Goal: Task Accomplishment & Management: Manage account settings

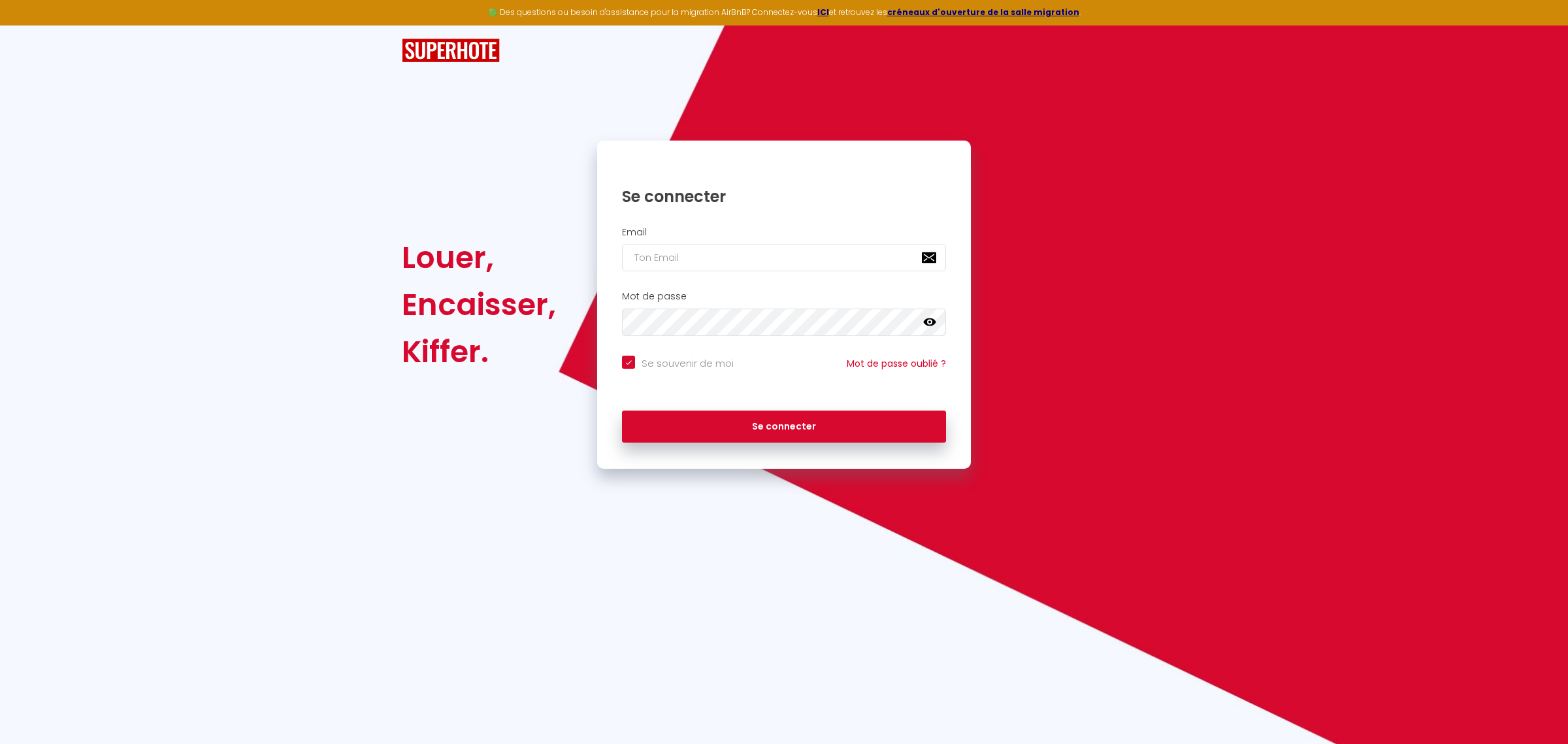
checkbox input "true"
click at [729, 263] on input "email" at bounding box center [784, 257] width 324 height 28
type input "[EMAIL_ADDRESS][DOMAIN_NAME]"
click at [702, 448] on div "Se connecter" at bounding box center [784, 426] width 373 height 59
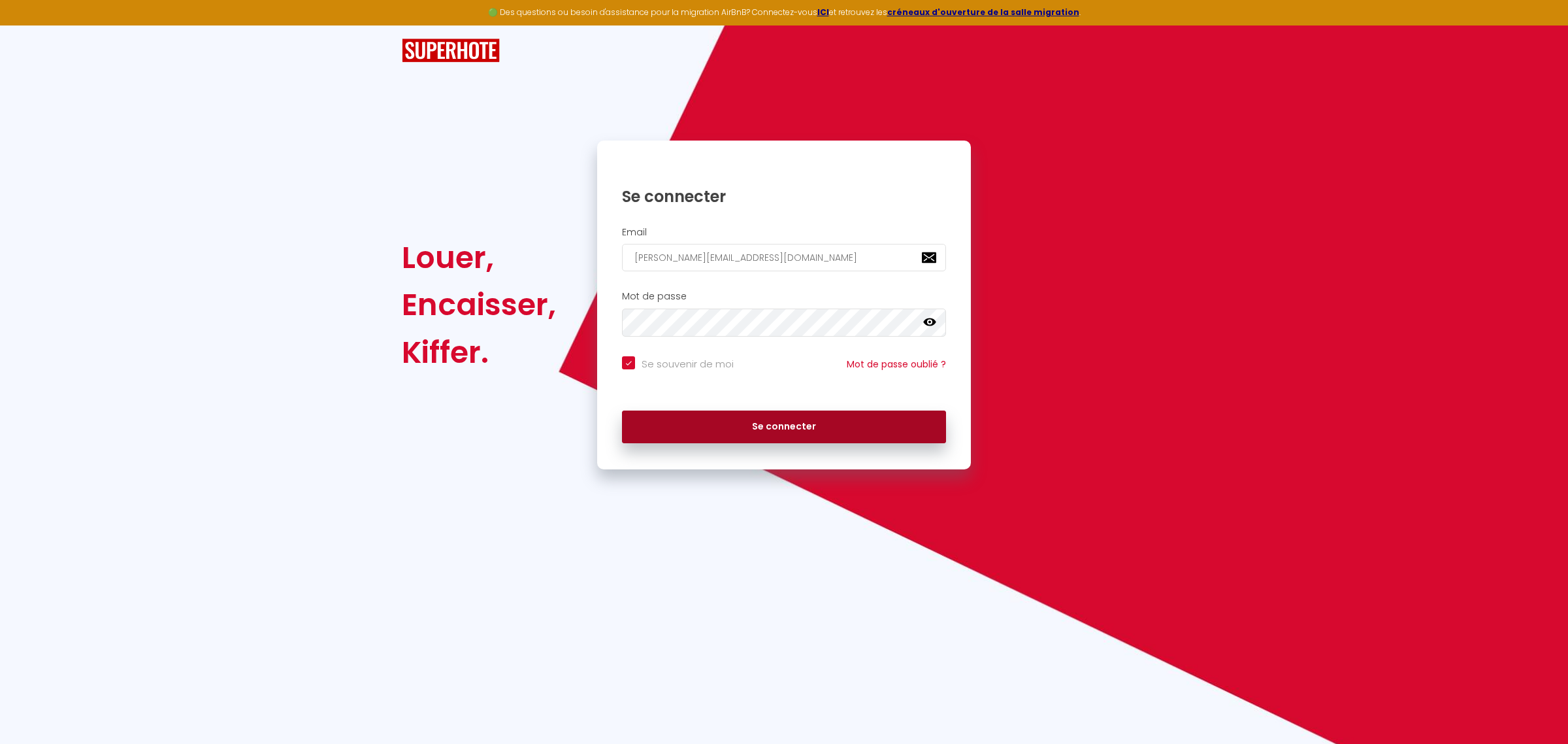
click at [709, 429] on button "Se connecter" at bounding box center [784, 426] width 324 height 33
checkbox input "true"
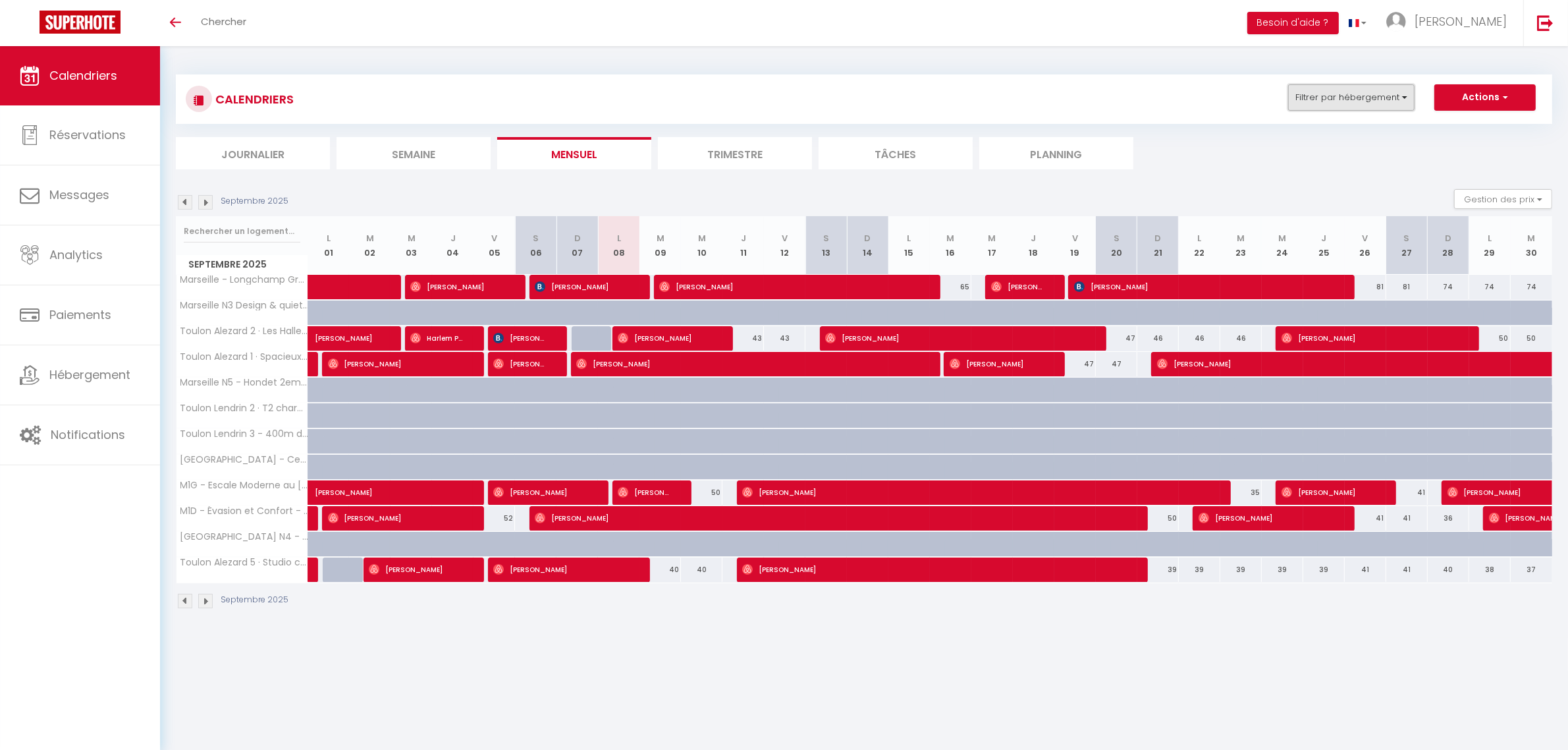
click at [1390, 93] on button "Filtrer par hébergement" at bounding box center [1351, 97] width 126 height 26
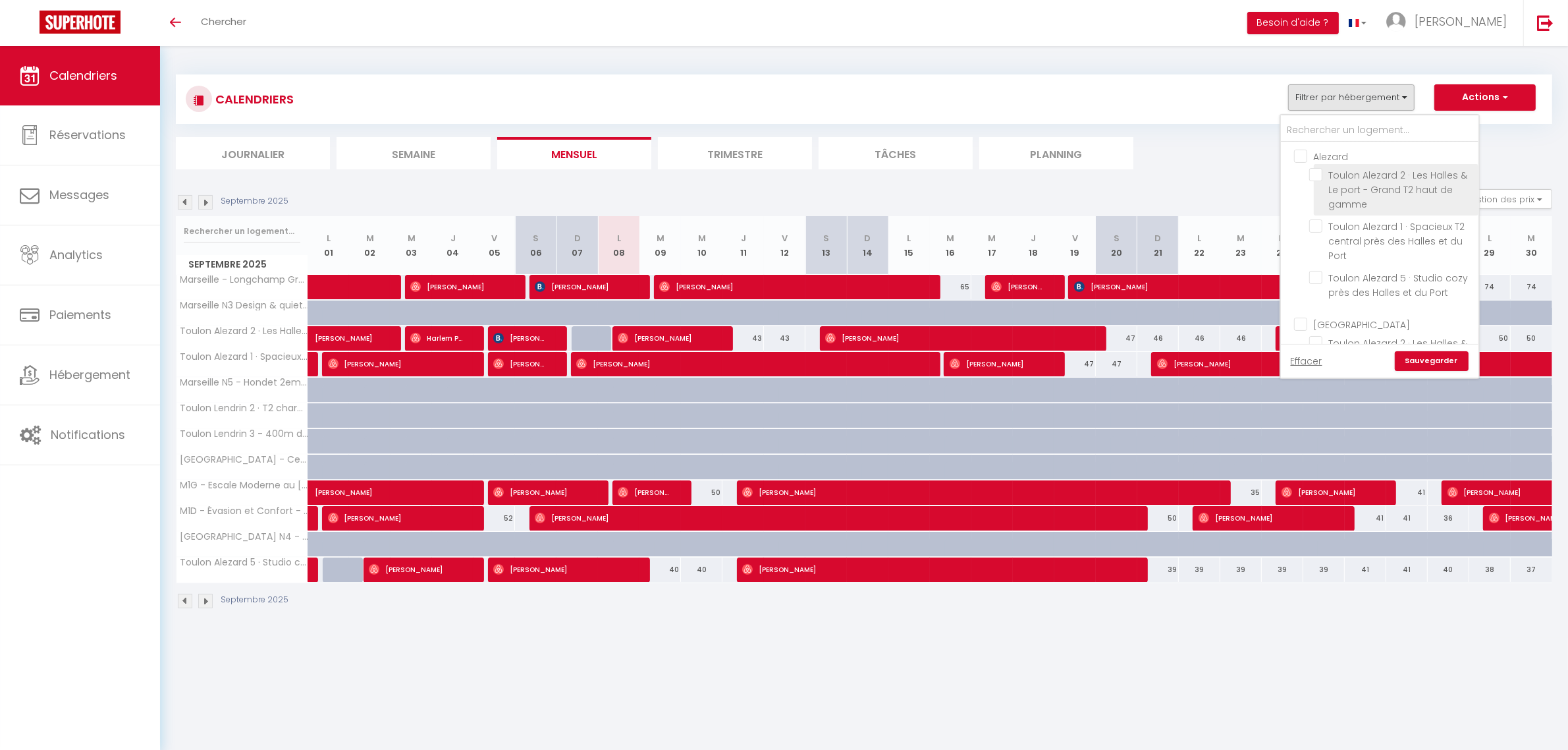
click at [1332, 189] on span "Toulon Alezard 2 · Les Halles & Le port - Grand T2 haut de gamme" at bounding box center [1399, 189] width 139 height 42
click at [1332, 181] on input "Toulon Alezard 2 · Les Halles & Le port - Grand T2 haut de gamme" at bounding box center [1392, 174] width 165 height 13
checkbox input "true"
checkbox input "false"
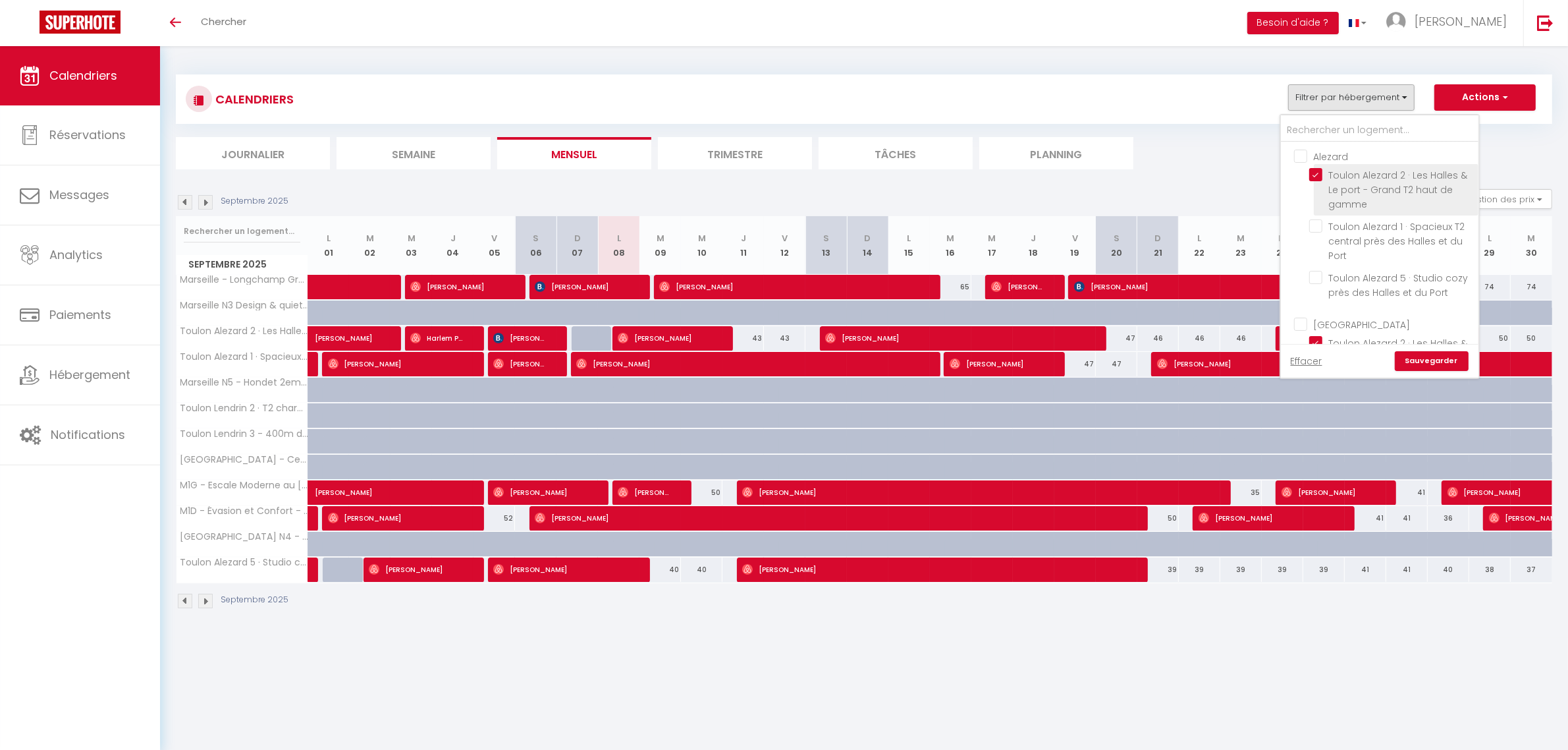
checkbox input "true"
checkbox input "false"
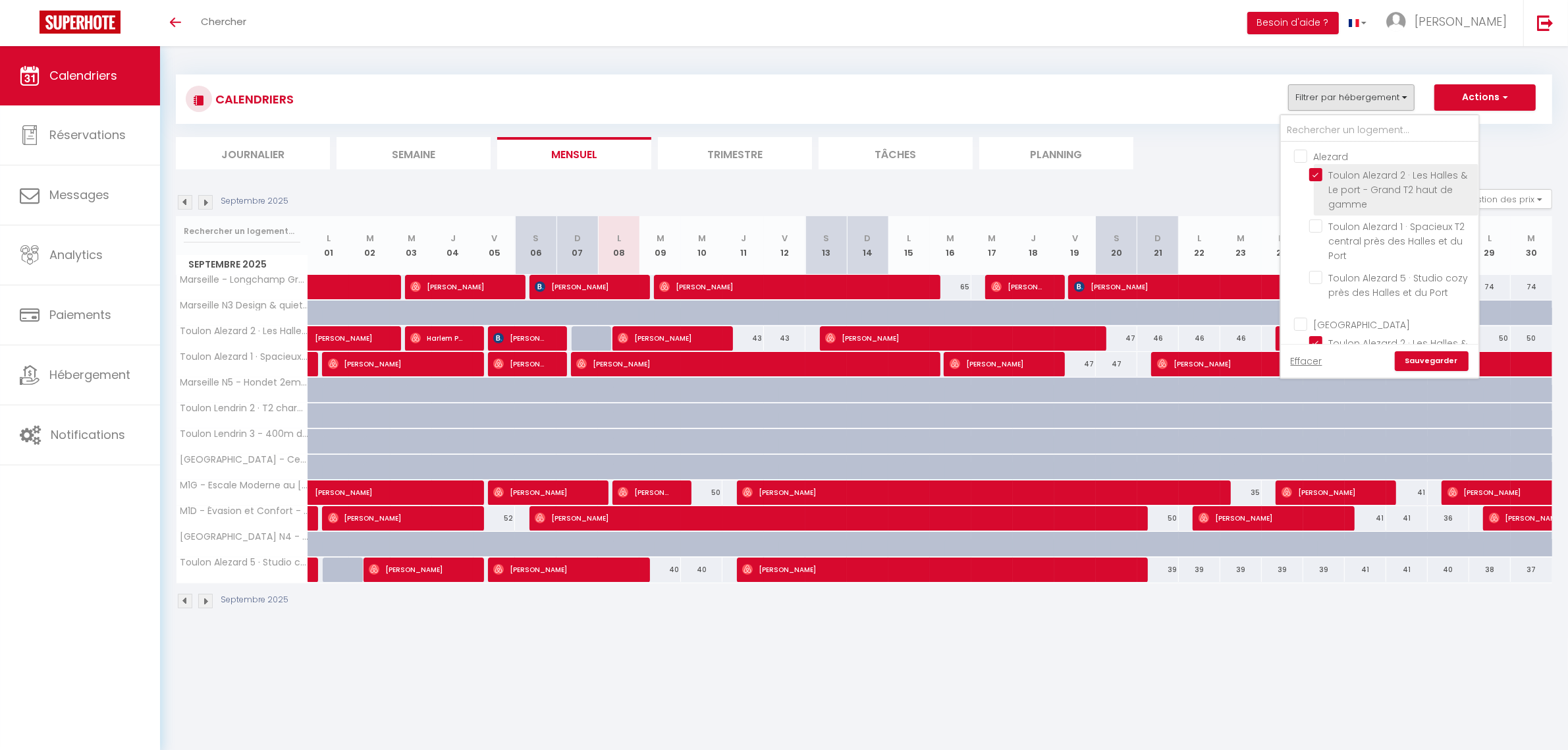
checkbox input "false"
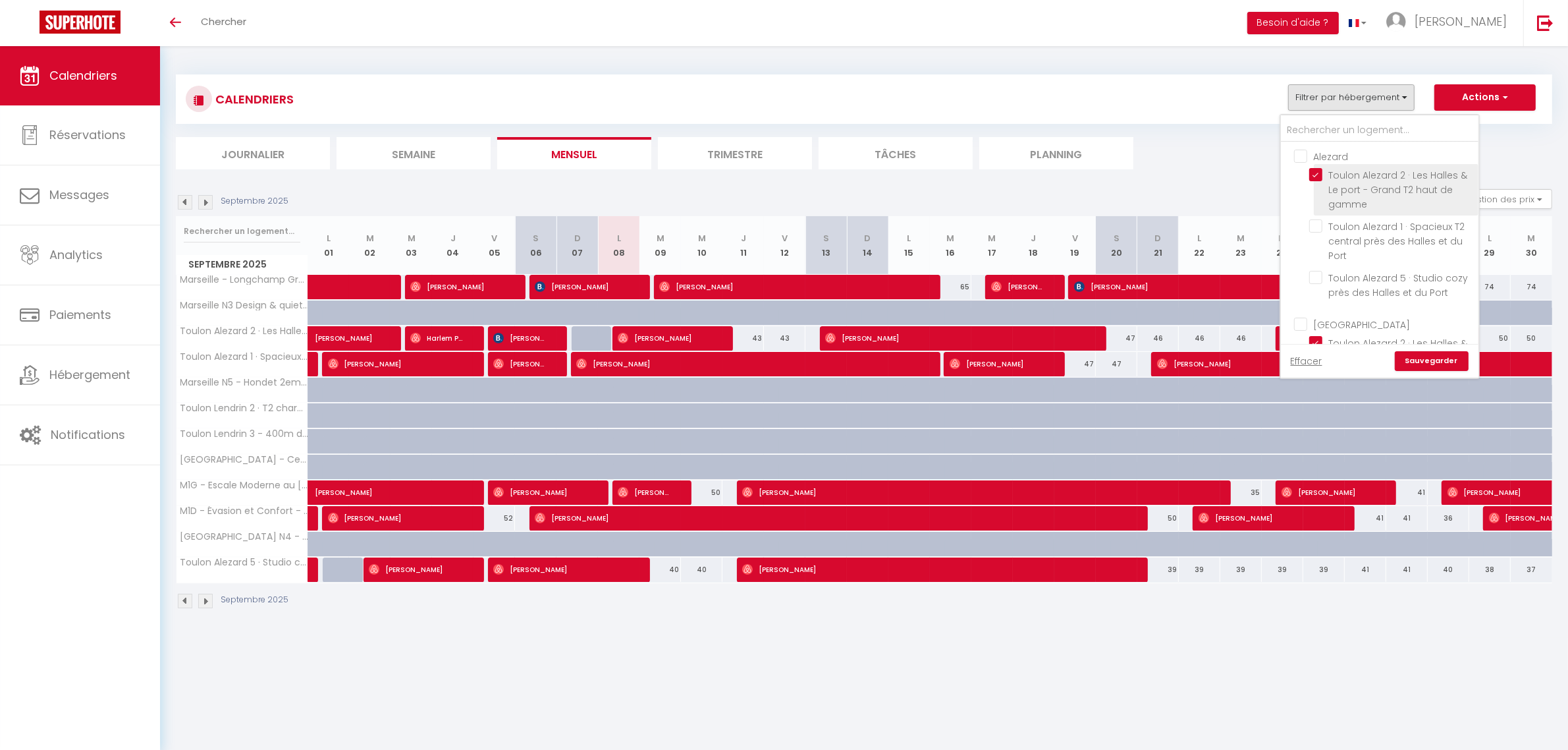
checkbox input "false"
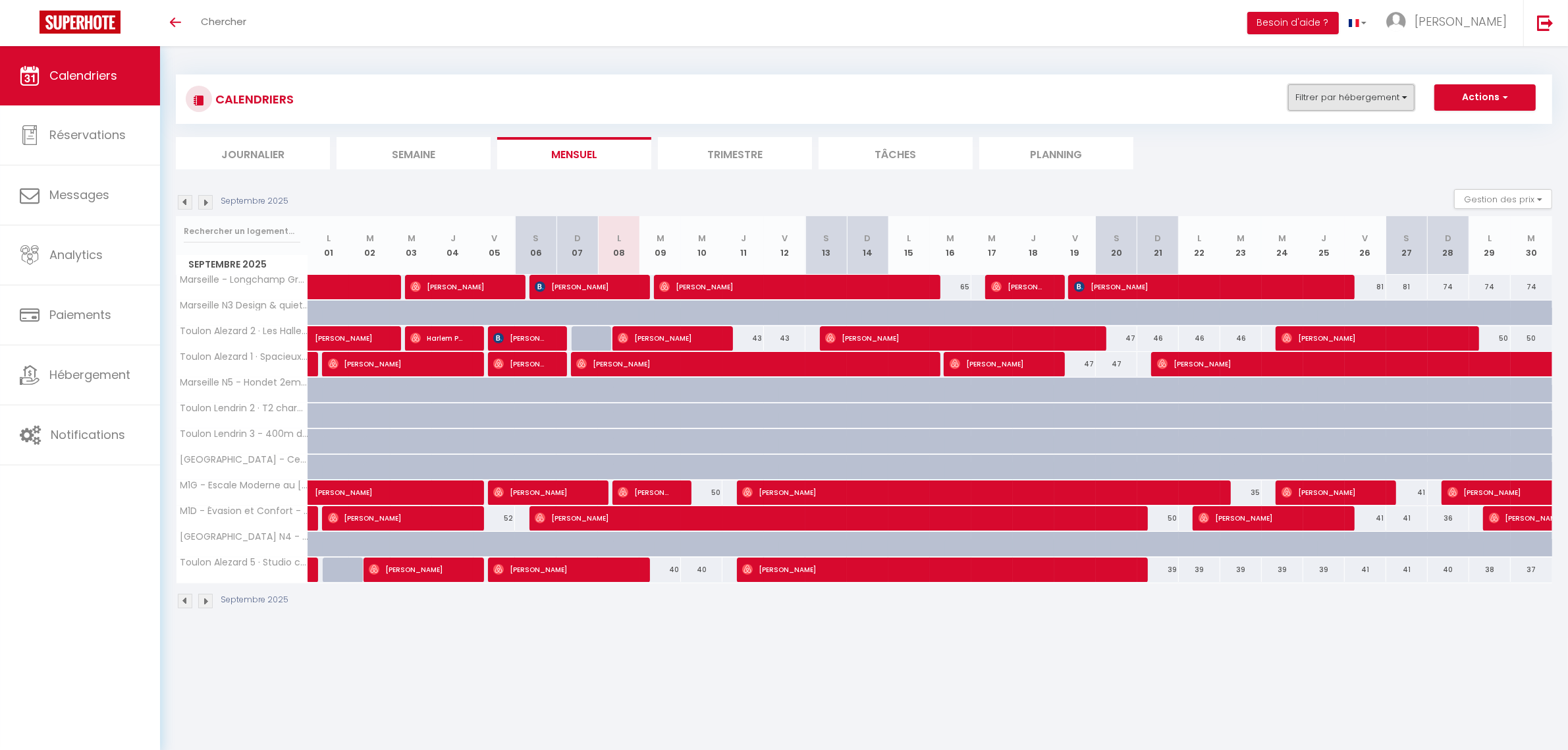
click at [1384, 106] on button "Filtrer par hébergement" at bounding box center [1351, 97] width 126 height 26
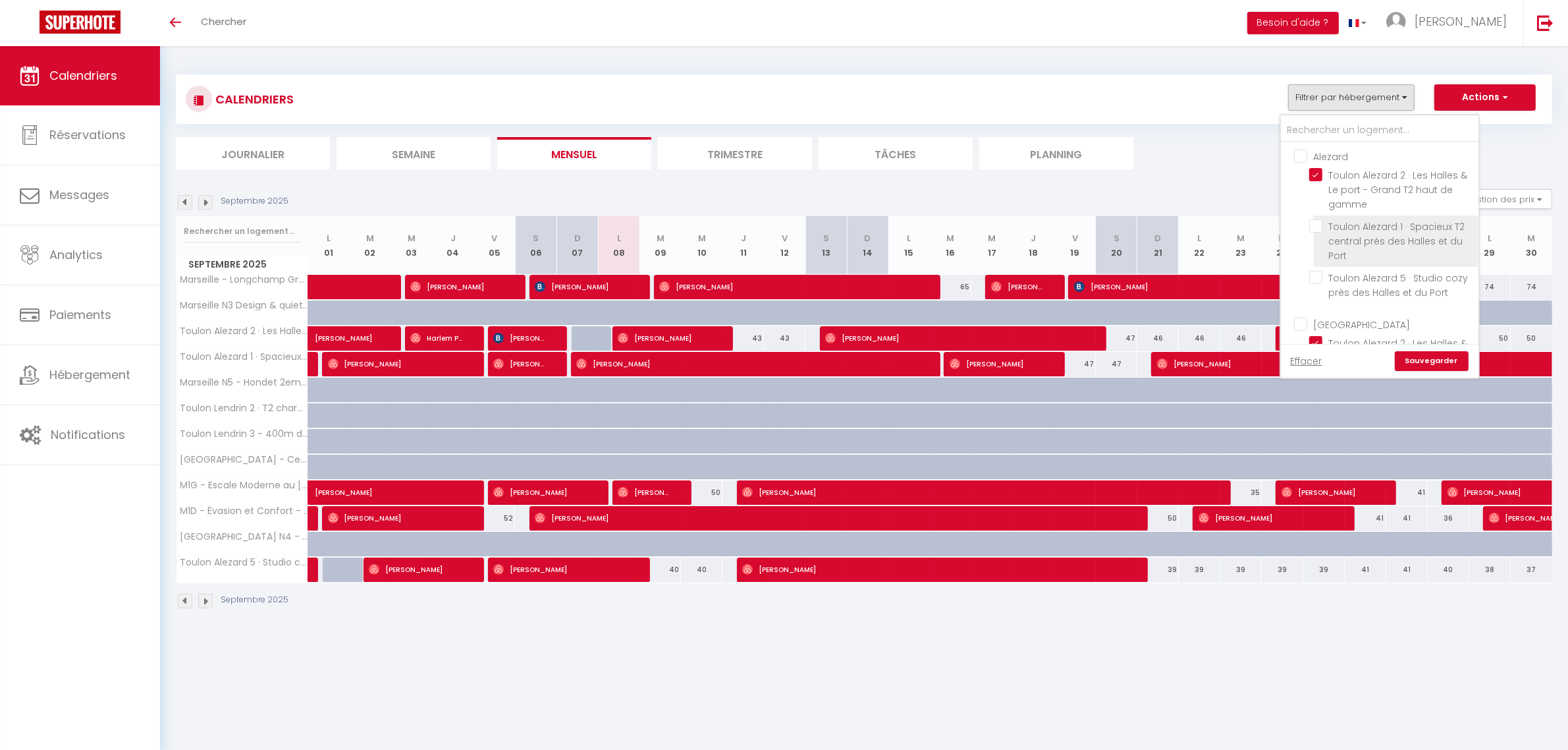
click at [1367, 223] on input "Toulon Alezard 1 · Spacieux T2 central près des Halles et du Port" at bounding box center [1392, 226] width 165 height 13
checkbox input "true"
checkbox input "false"
checkbox input "true"
checkbox input "false"
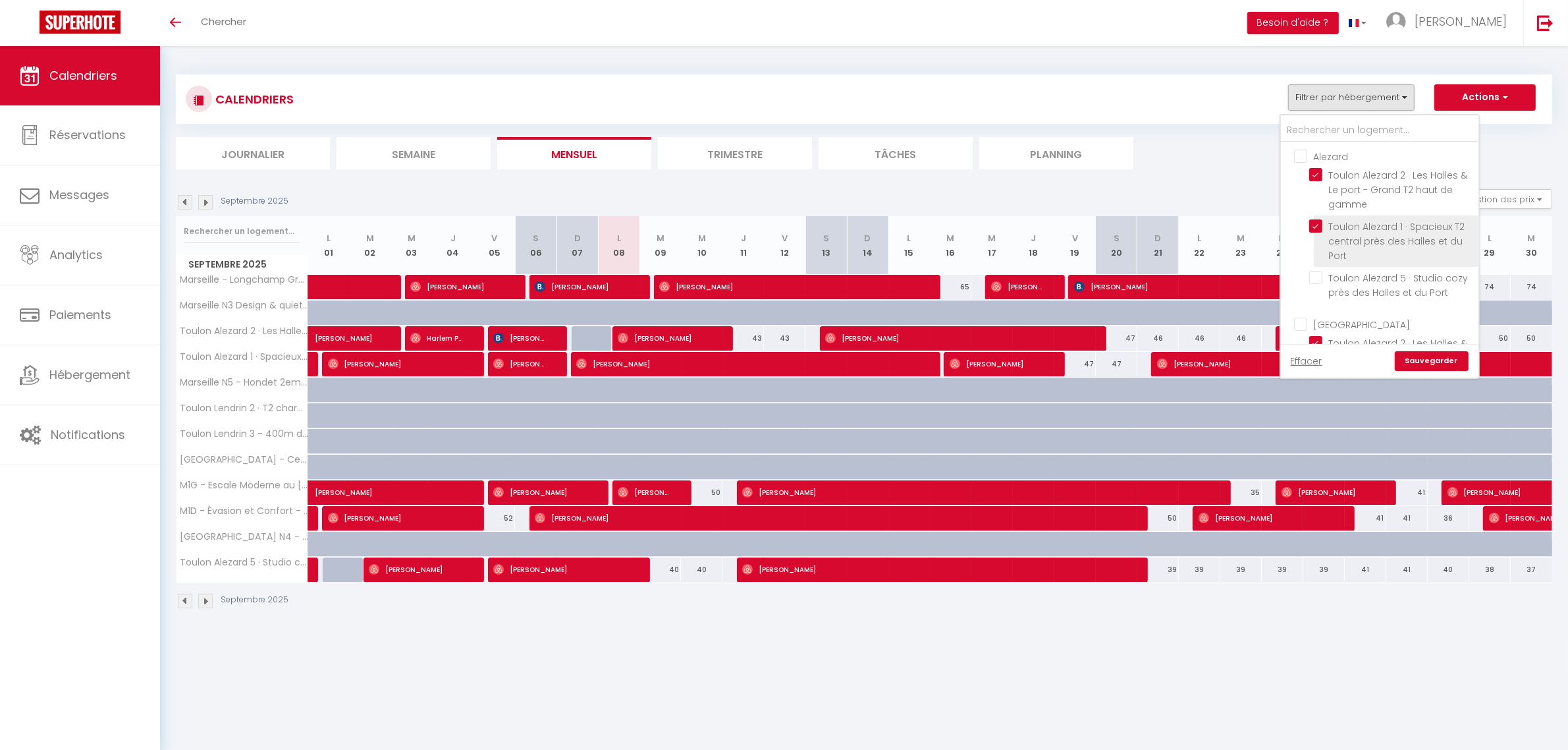
checkbox input "false"
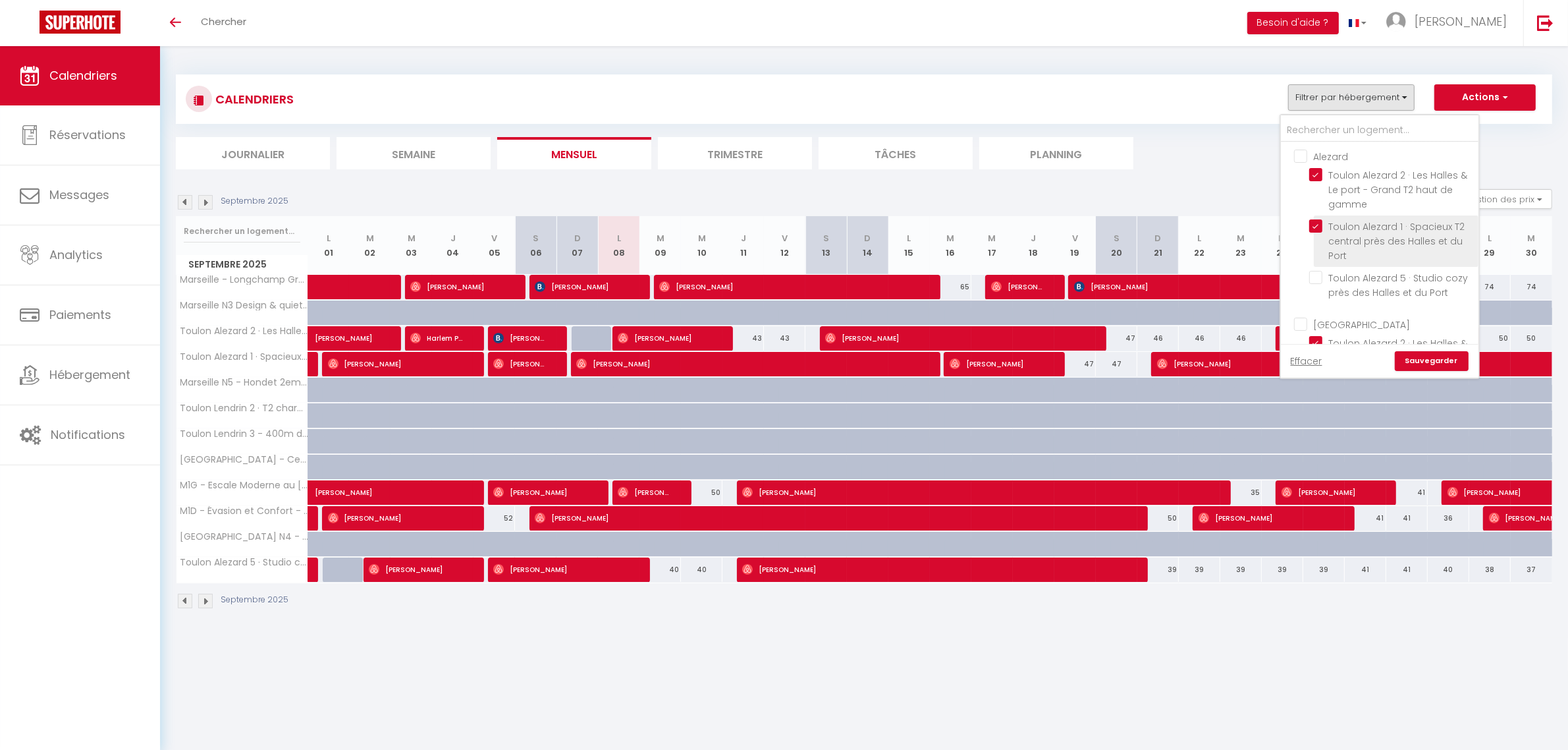
checkbox input "false"
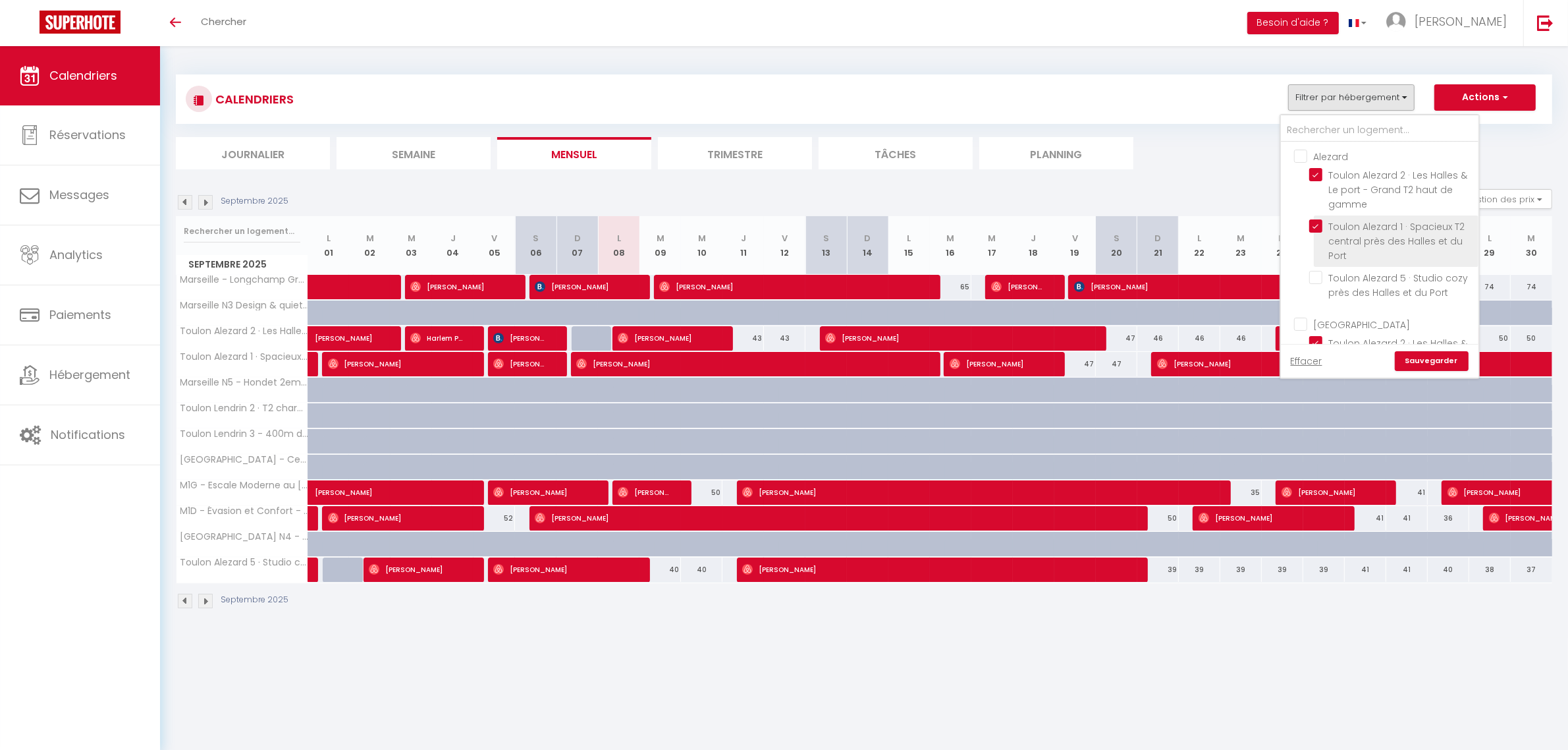
checkbox input "false"
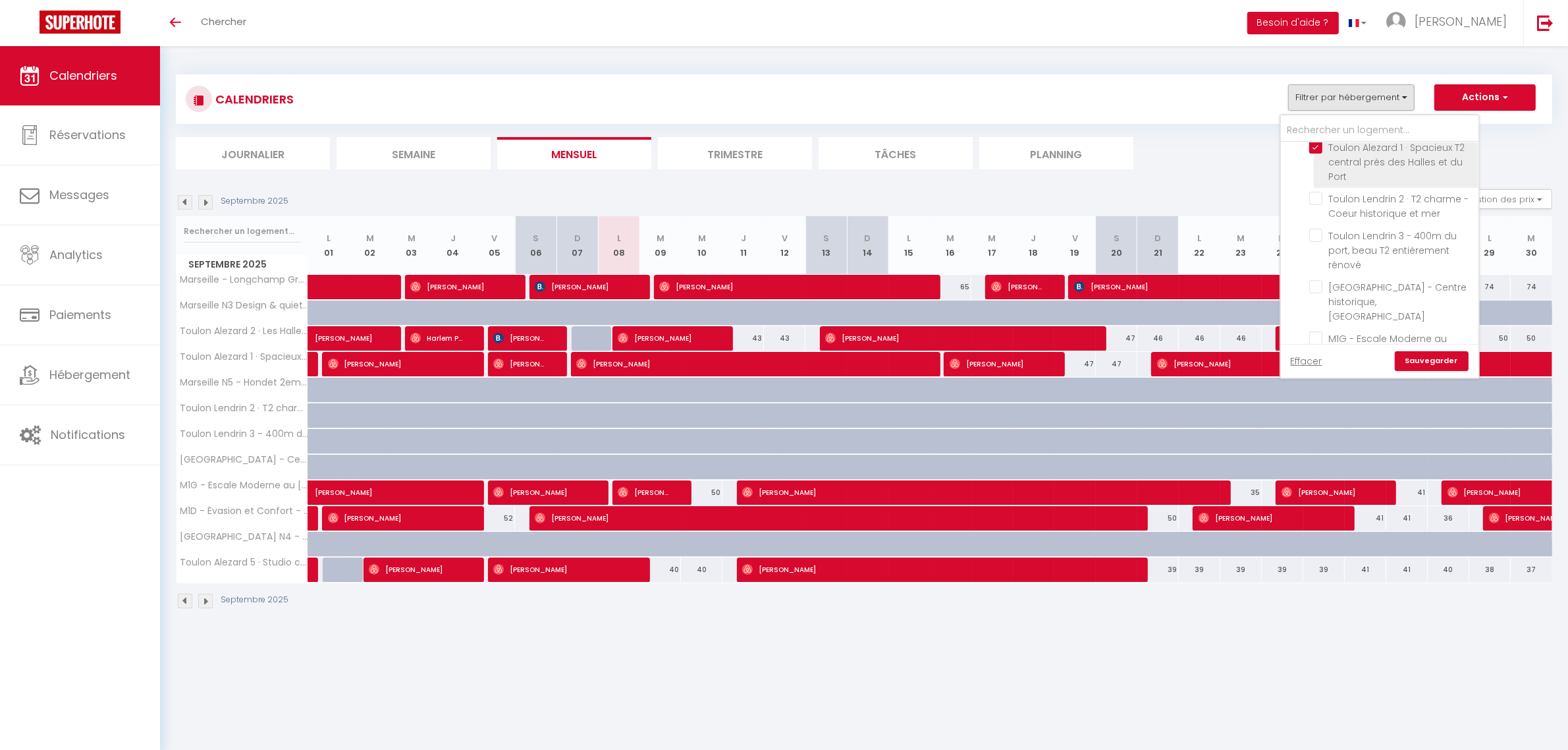
scroll to position [330, 0]
click at [1424, 249] on input "M1G - Escale Moderne au [GEOGRAPHIC_DATA]" at bounding box center [1392, 256] width 165 height 13
checkbox input "true"
checkbox input "false"
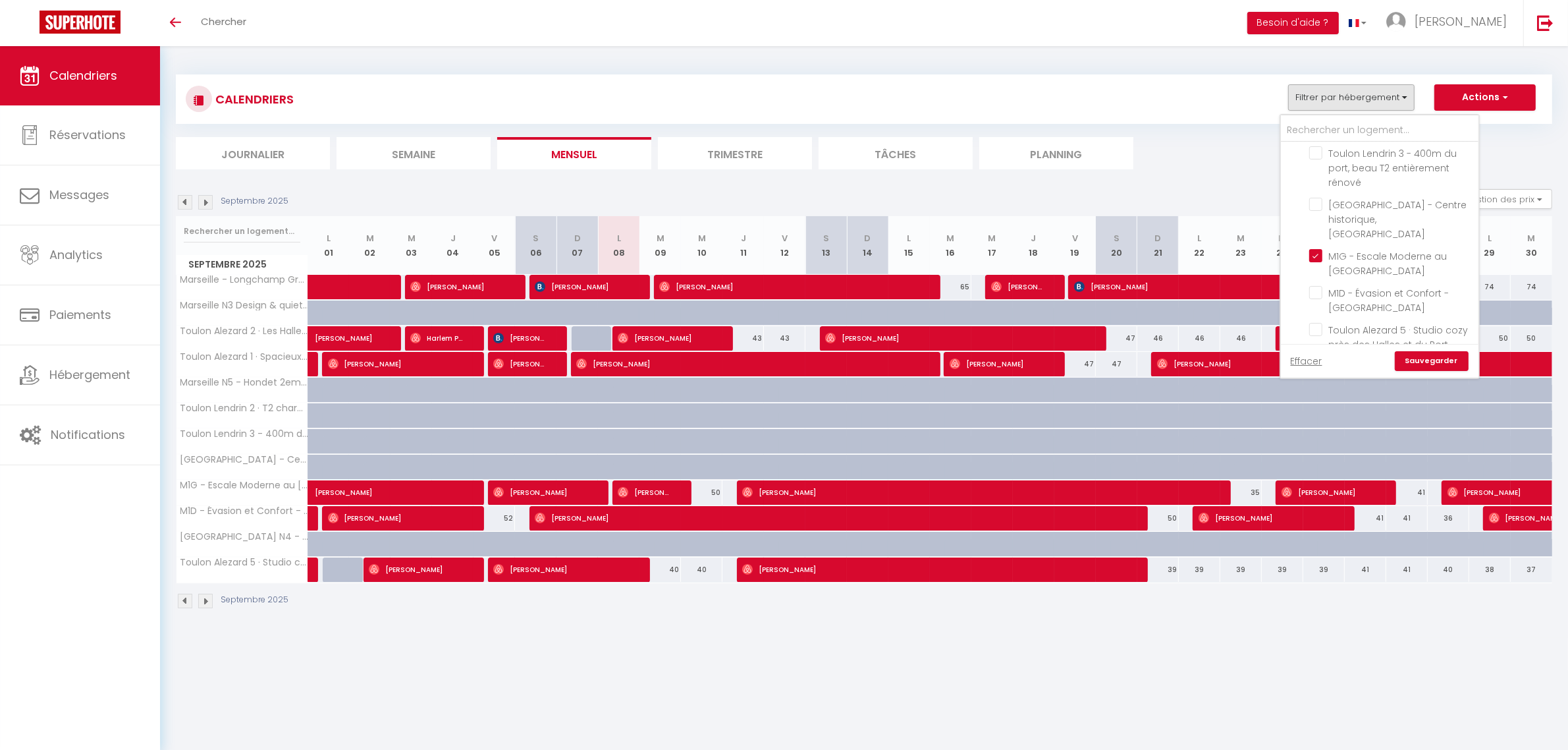
checkbox input "false"
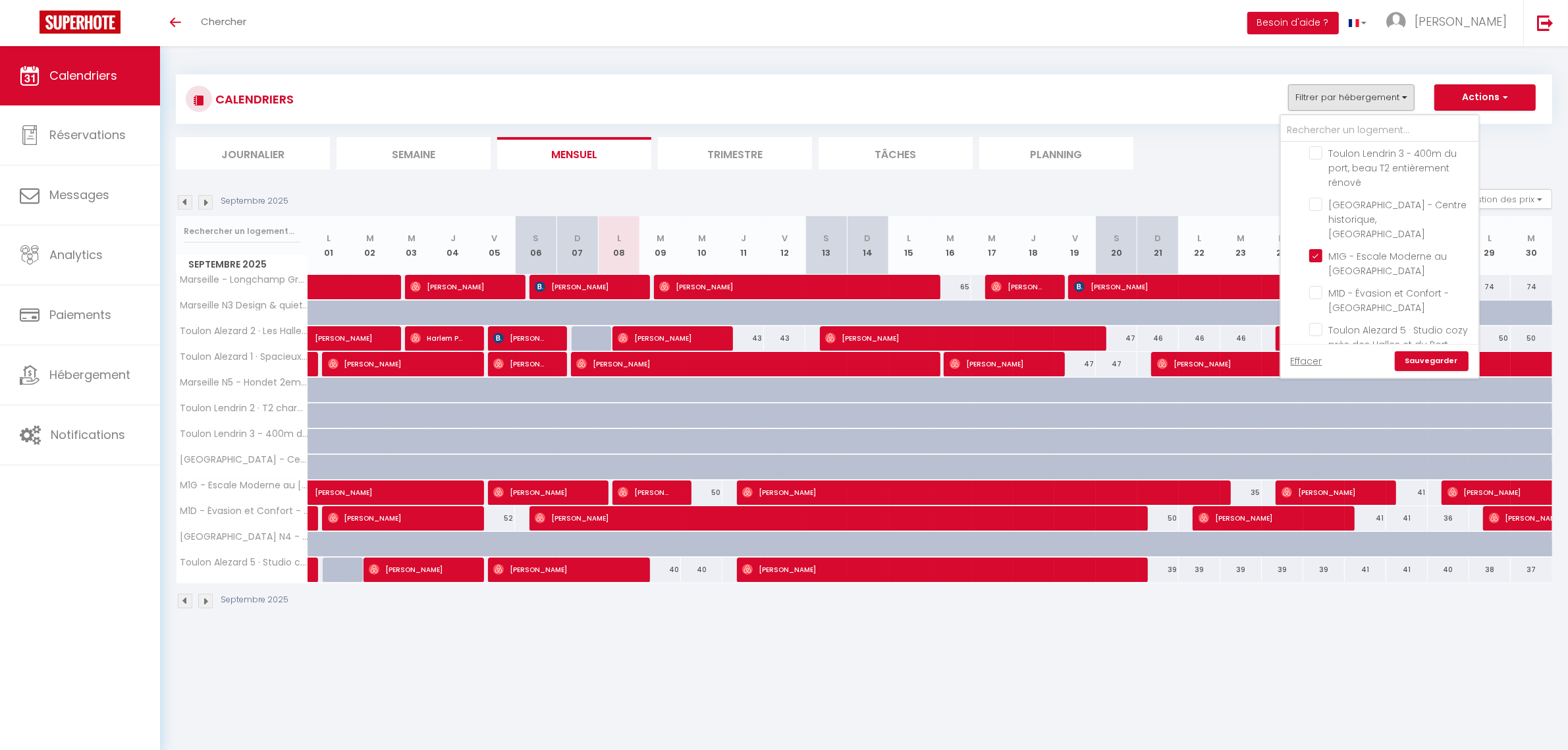
checkbox input "false"
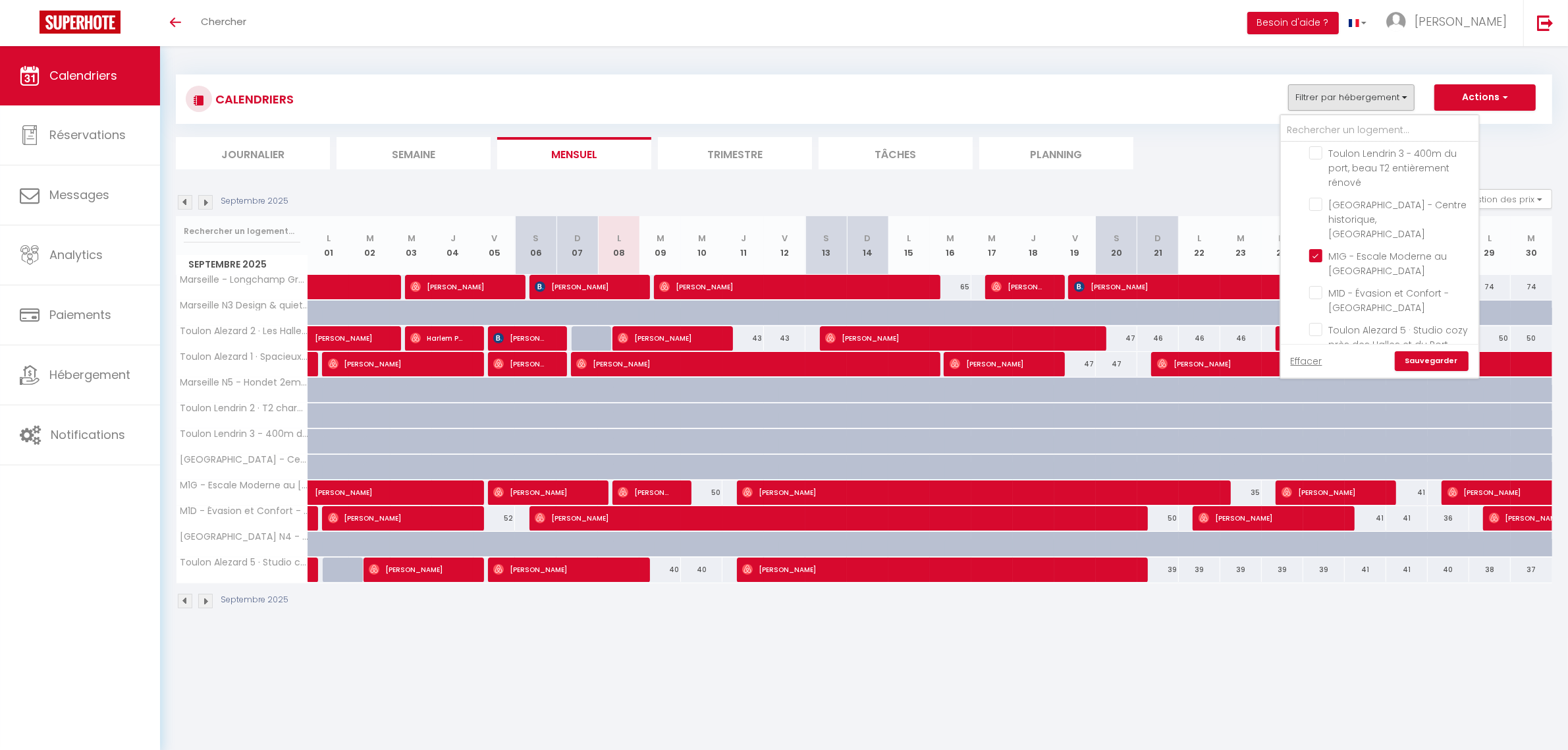
checkbox input "false"
click at [1399, 286] on input "M1D - Évasion et Confort - [GEOGRAPHIC_DATA]" at bounding box center [1392, 292] width 165 height 13
checkbox input "true"
checkbox input "false"
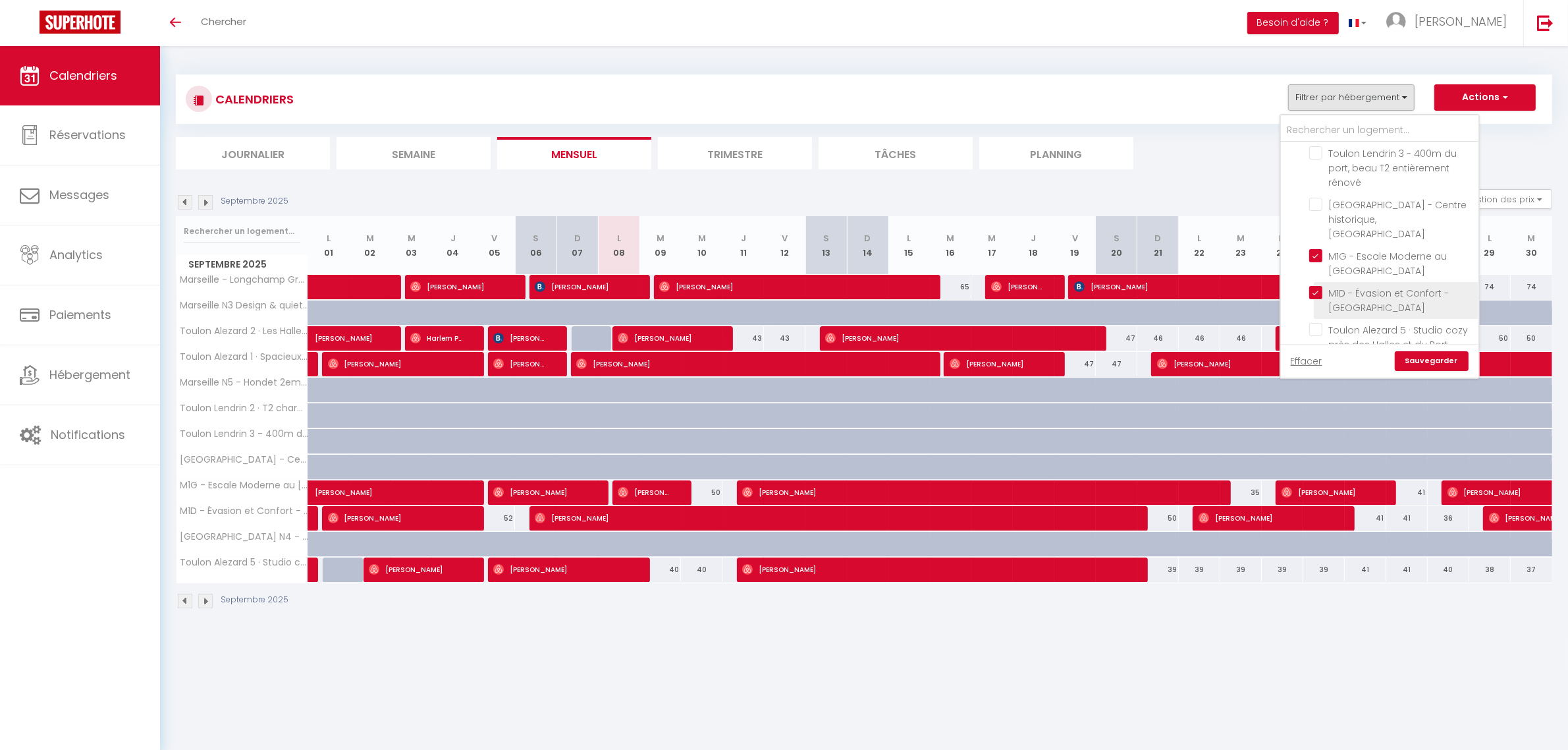
checkbox input "false"
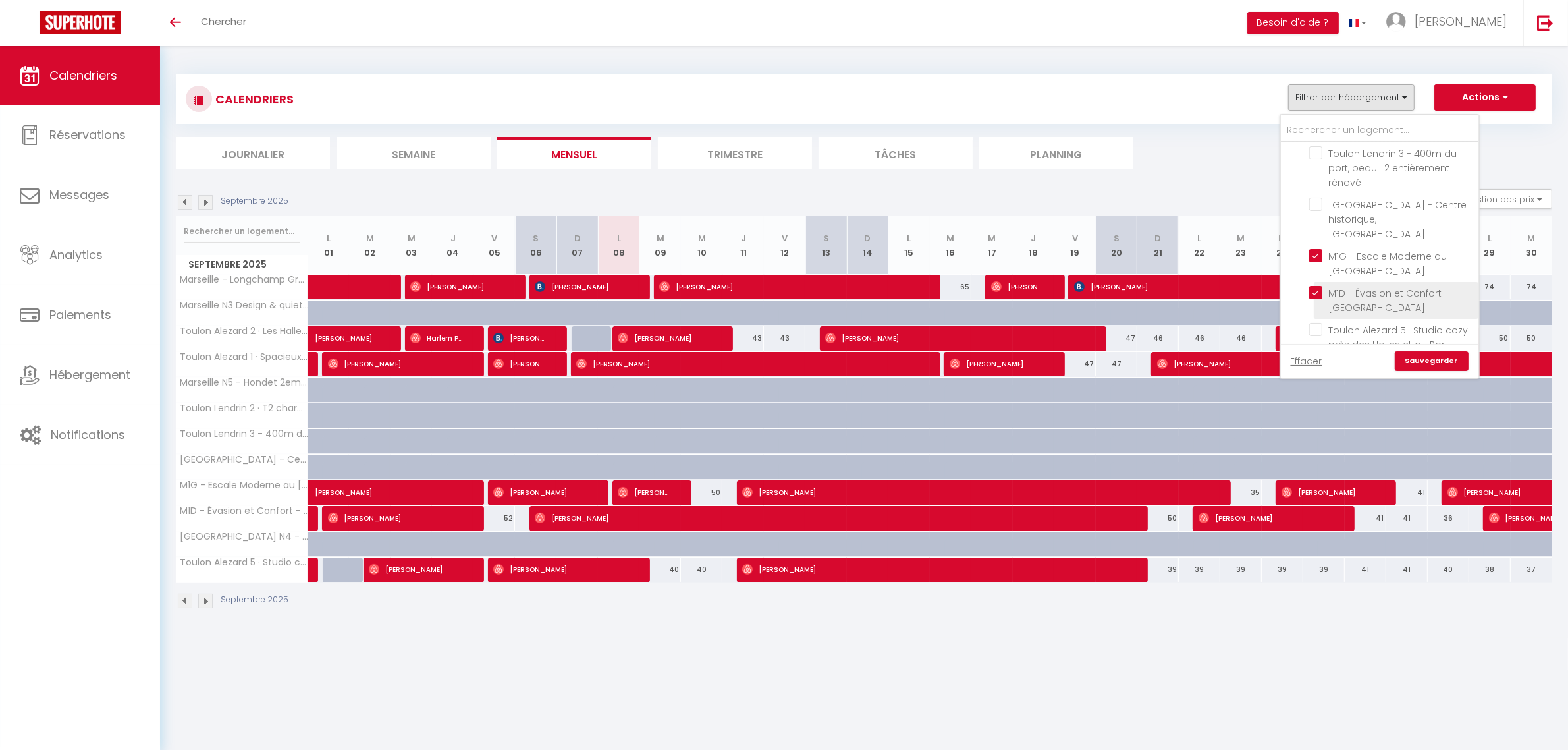
checkbox input "false"
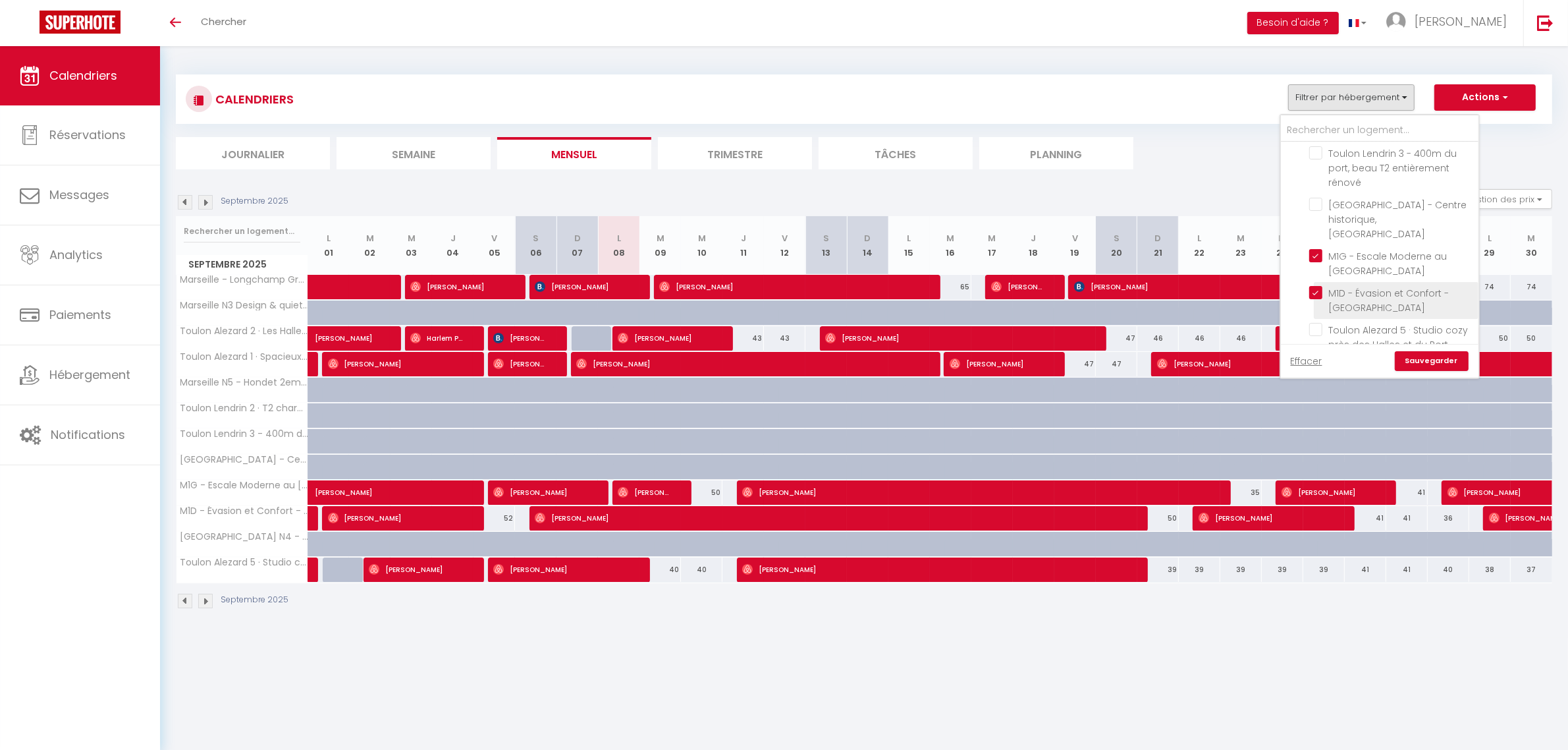
scroll to position [412, 0]
click at [1400, 241] on input "Toulon Alezard 5 · Studio cozy près des Halles et du Port" at bounding box center [1392, 247] width 165 height 13
checkbox input "true"
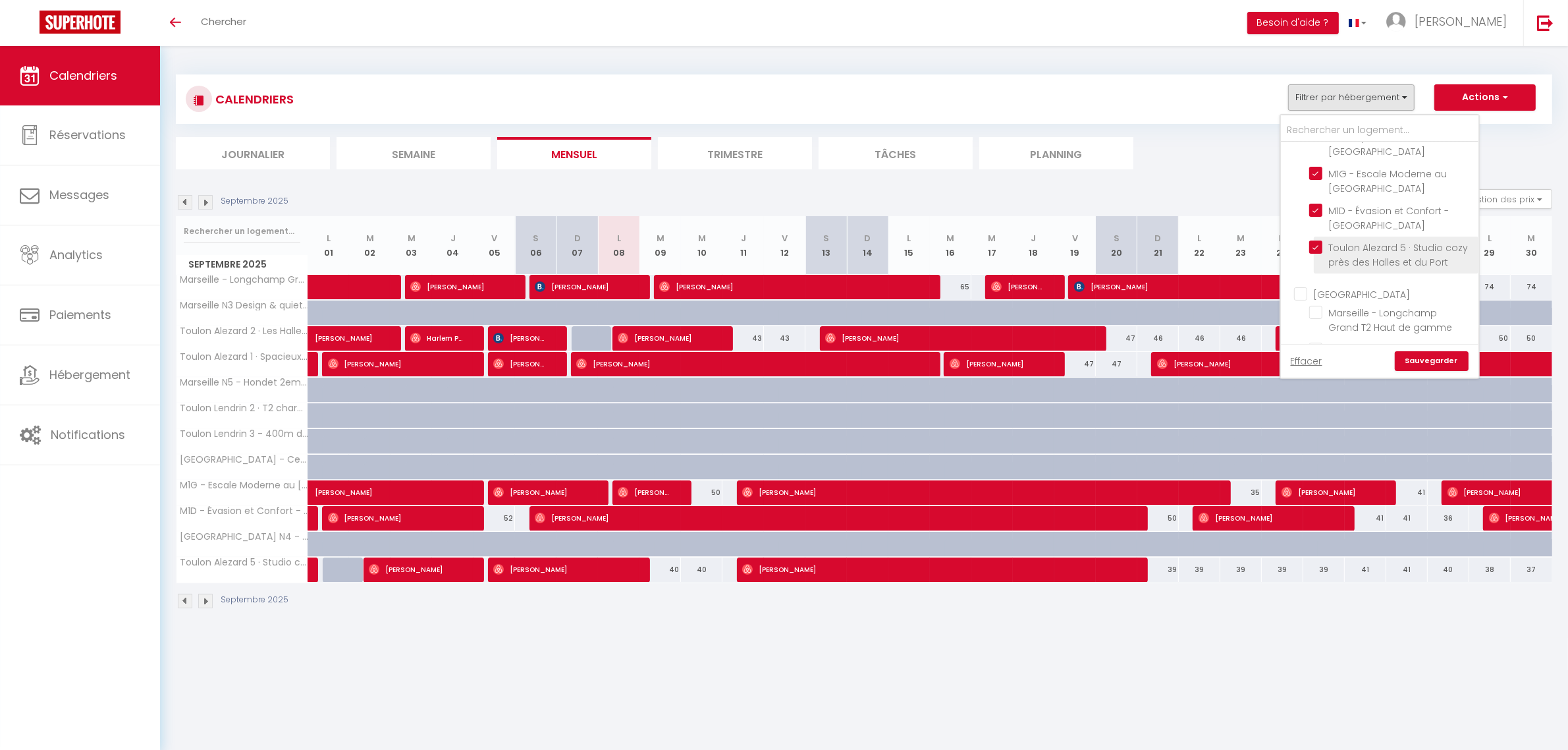
checkbox input "false"
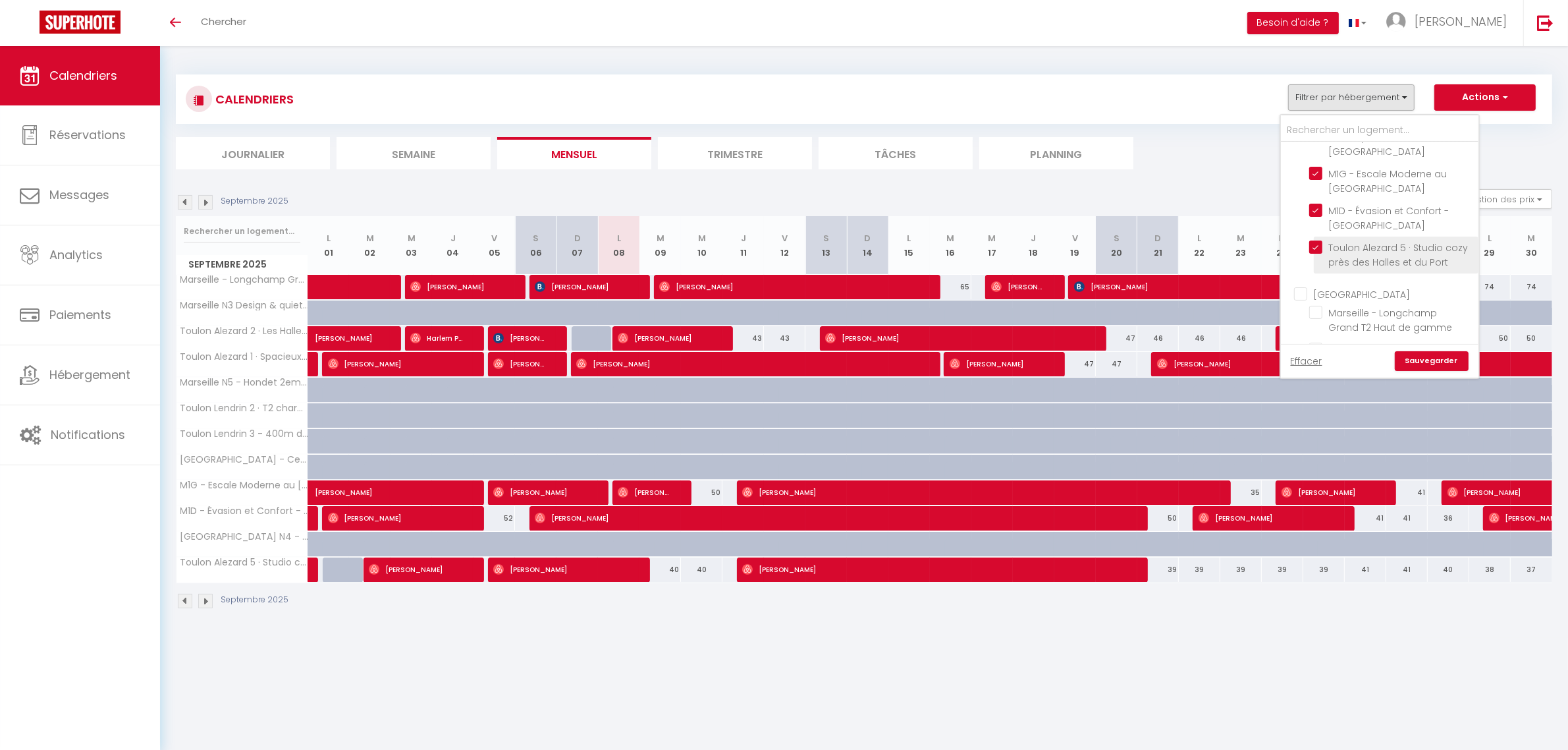
checkbox input "false"
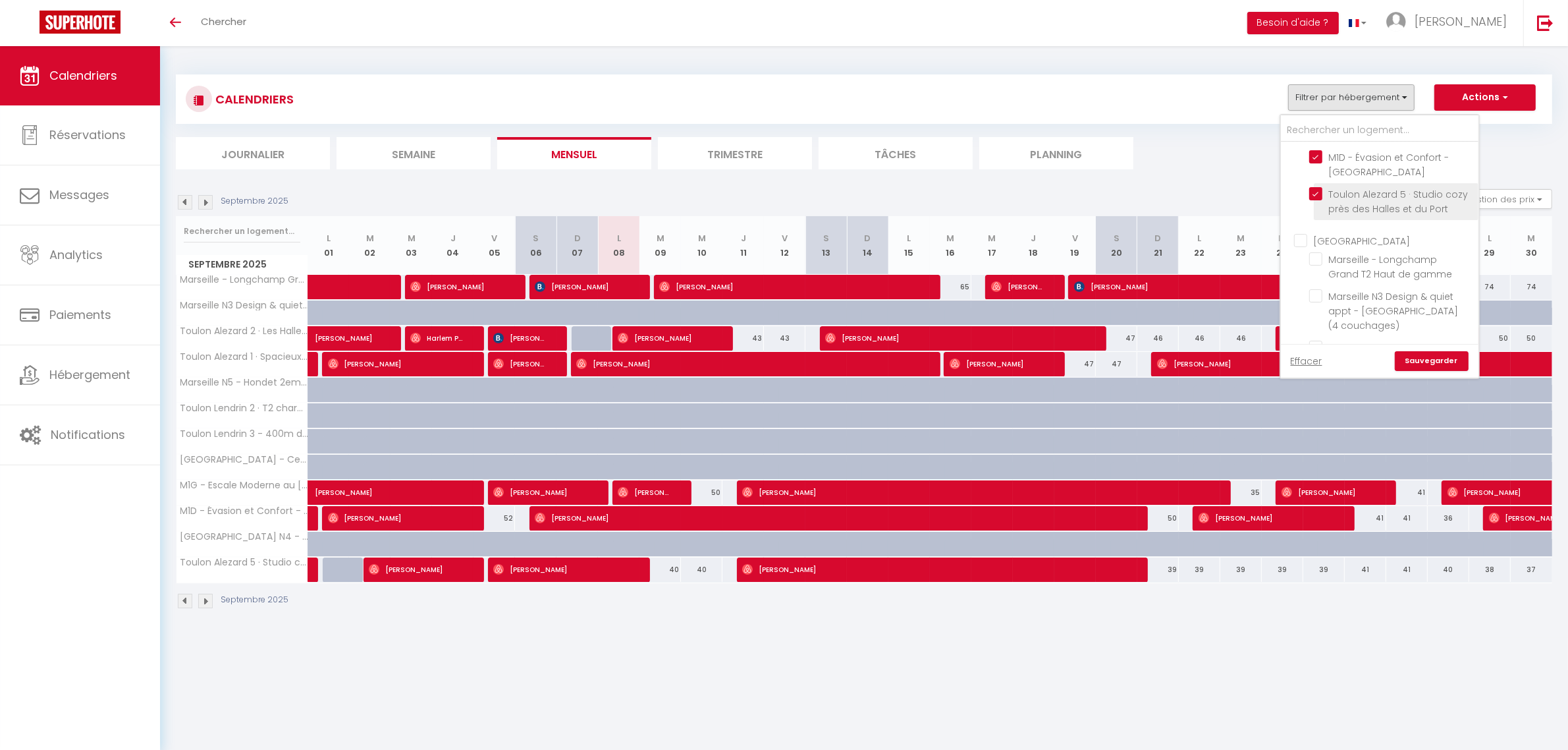
scroll to position [494, 0]
click at [1407, 225] on span "Marseille - Longchamp Grand T2 Haut de gamme" at bounding box center [1391, 238] width 124 height 28
click at [1407, 225] on input "Marseille - Longchamp Grand T2 Haut de gamme" at bounding box center [1392, 229] width 165 height 13
checkbox input "true"
checkbox input "false"
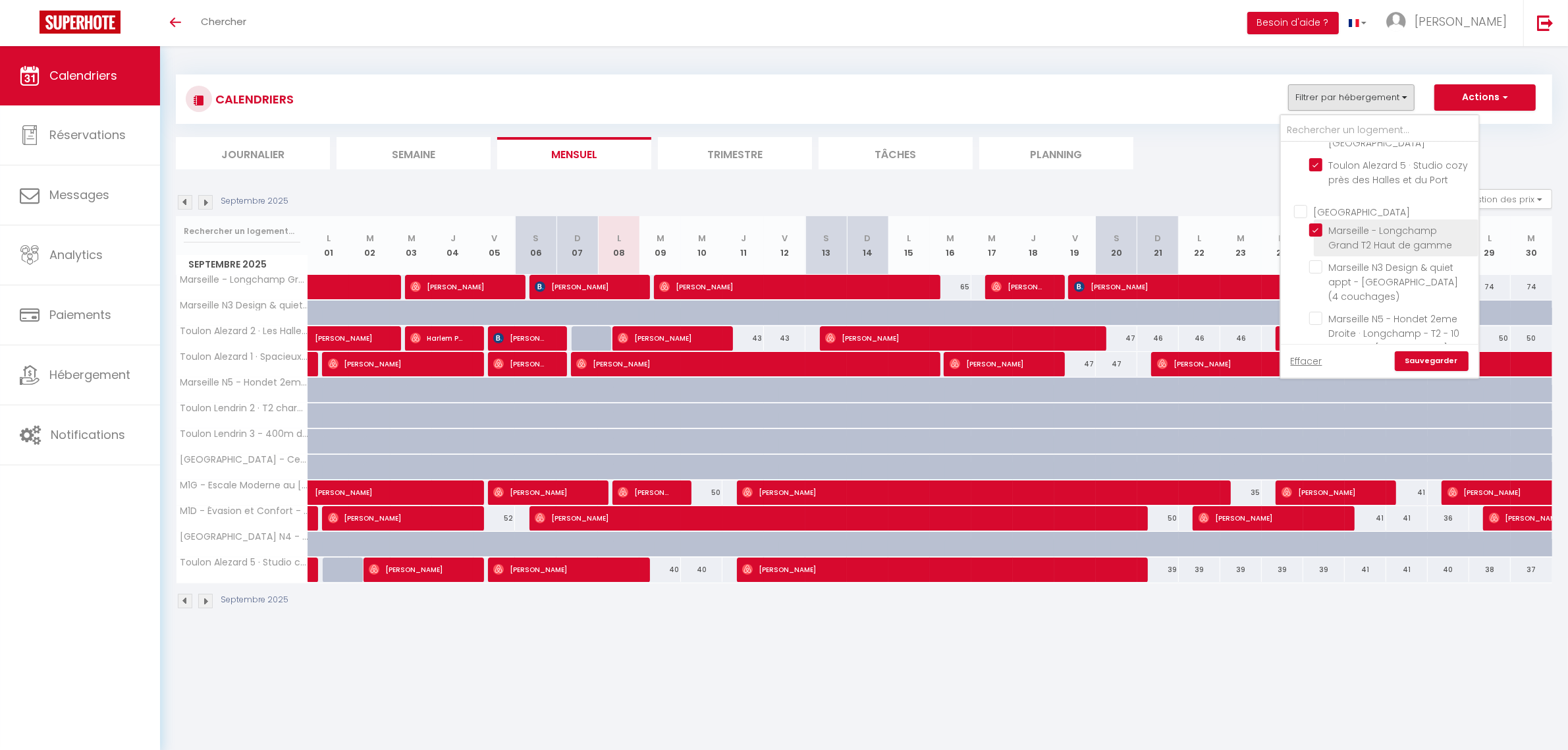
checkbox input "false"
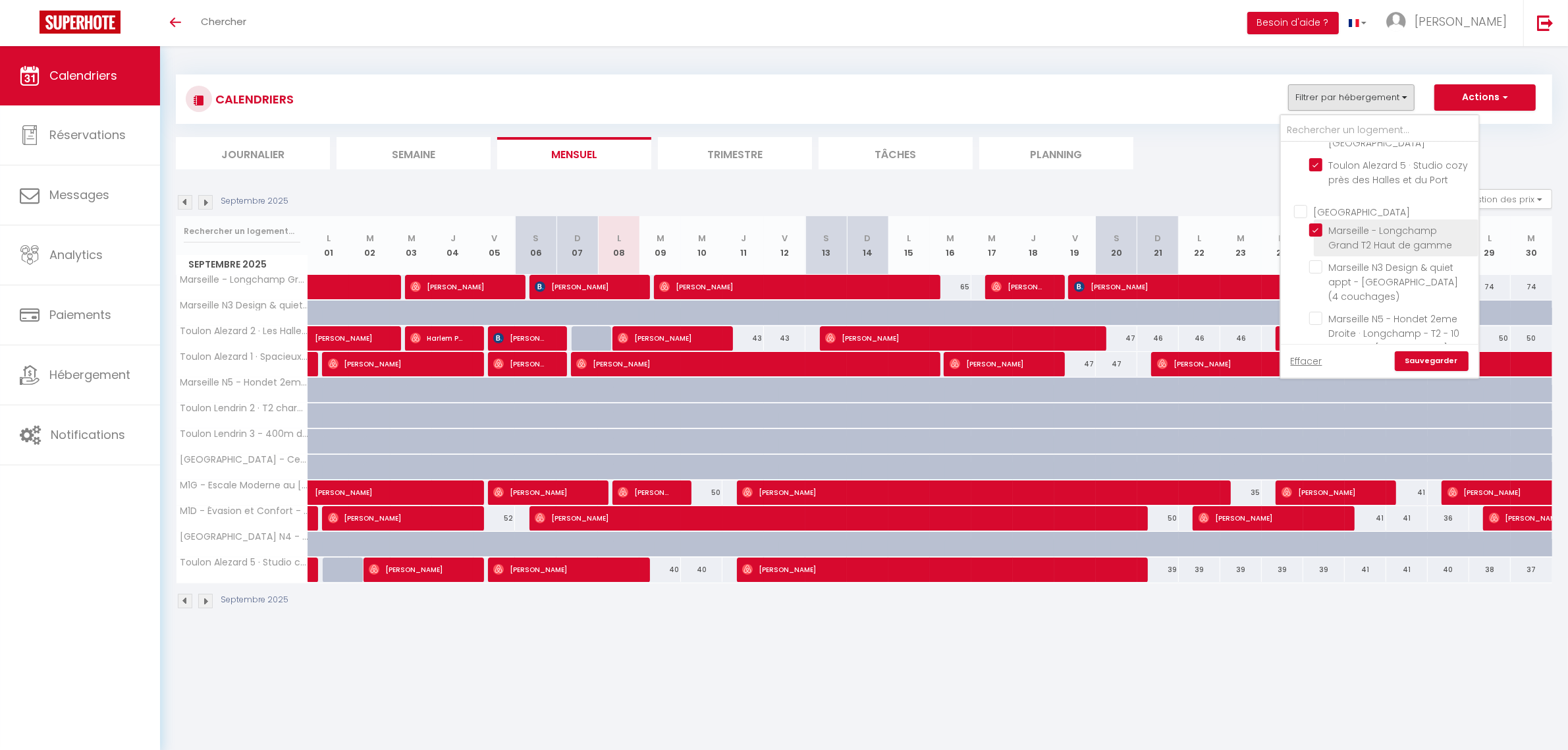
checkbox input "false"
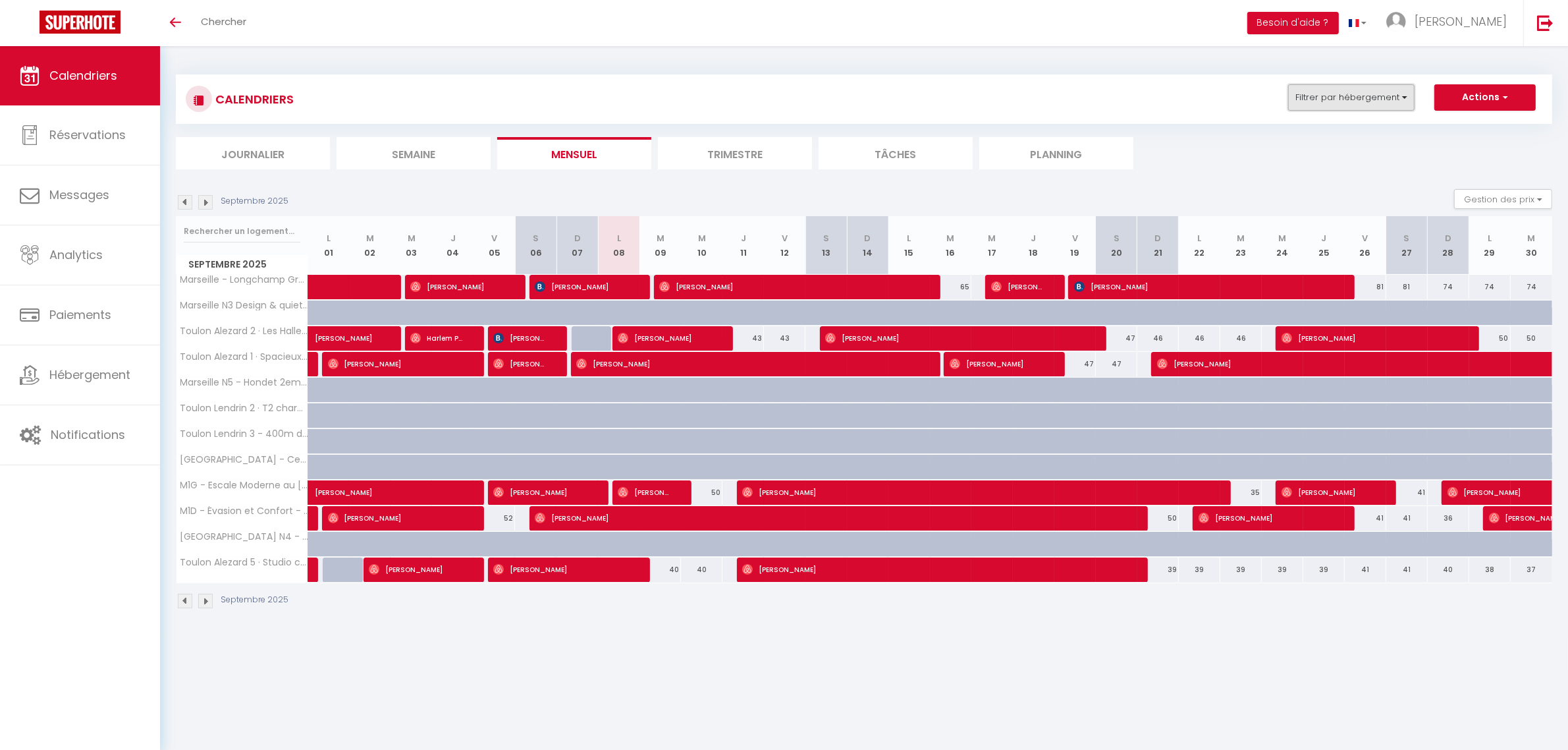
click at [1401, 96] on button "Filtrer par hébergement" at bounding box center [1351, 97] width 126 height 26
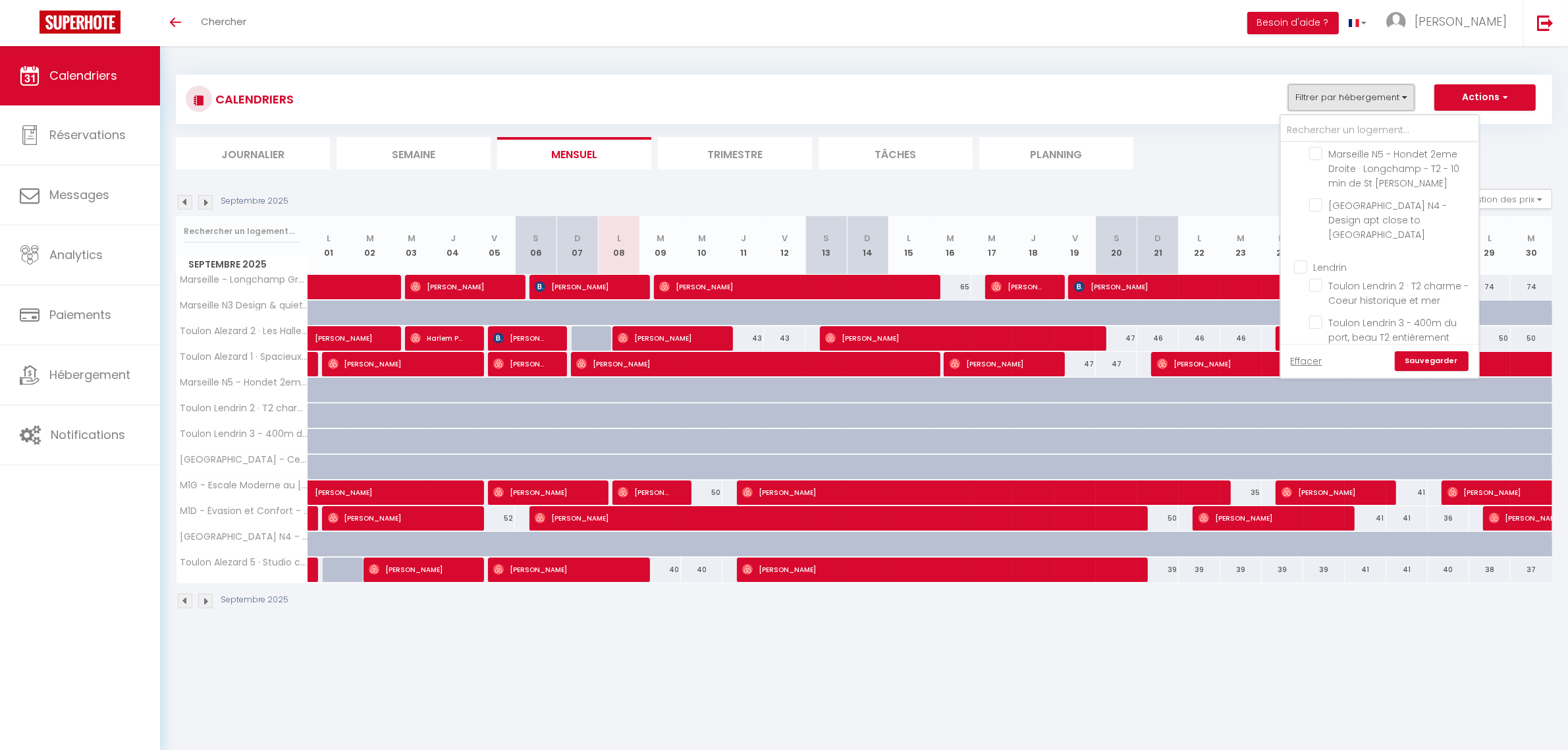
scroll to position [690, 0]
click at [1426, 361] on link "Sauvegarder" at bounding box center [1431, 360] width 74 height 20
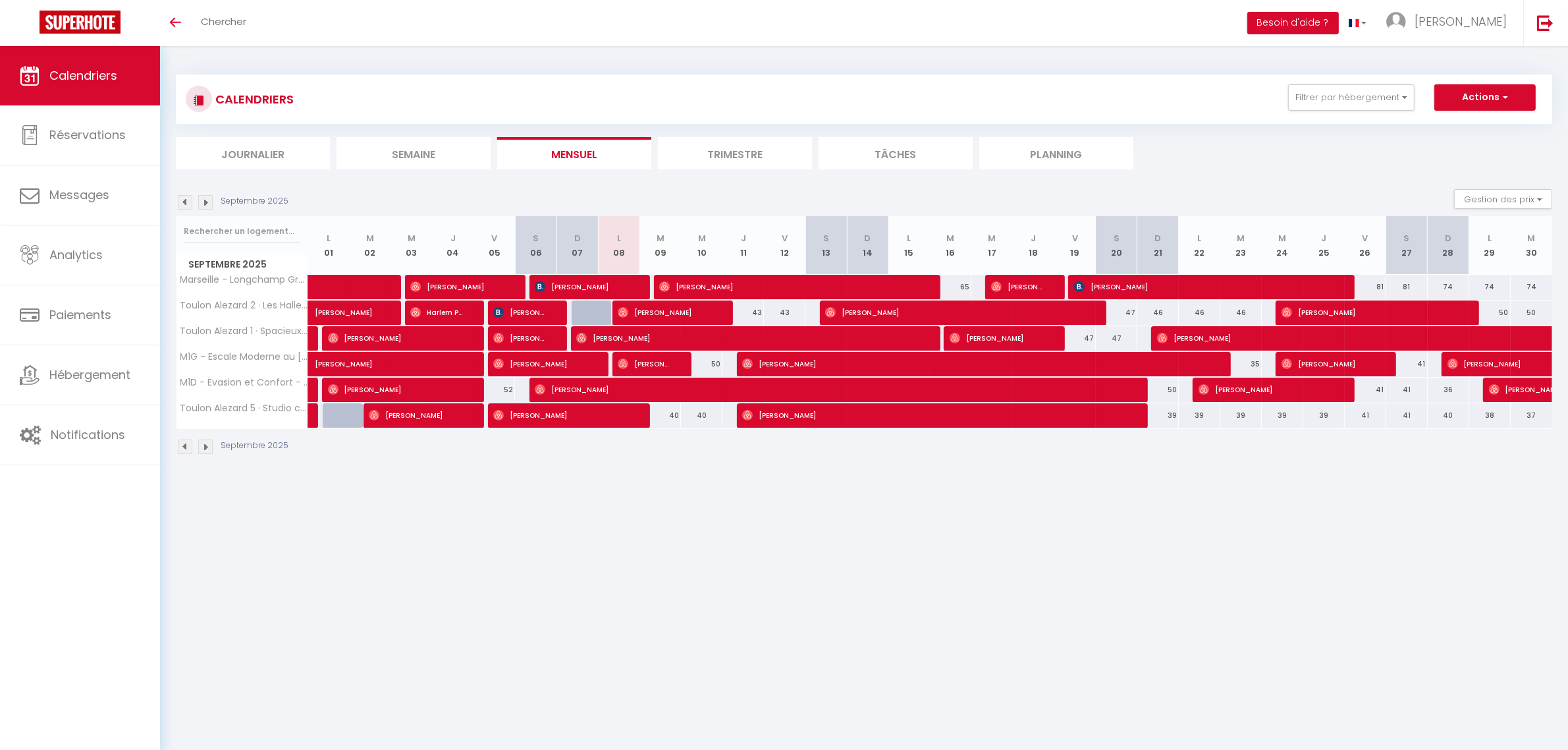
drag, startPoint x: 1256, startPoint y: 7, endPoint x: 1193, endPoint y: 91, distance: 105.0
click at [1193, 91] on div "CALENDRIERS Filtrer par hébergement Alezard Toulon Alezard 2 · Les Halles & Le …" at bounding box center [863, 99] width 1356 height 30
click at [96, 132] on span "Réservations" at bounding box center [88, 135] width 77 height 17
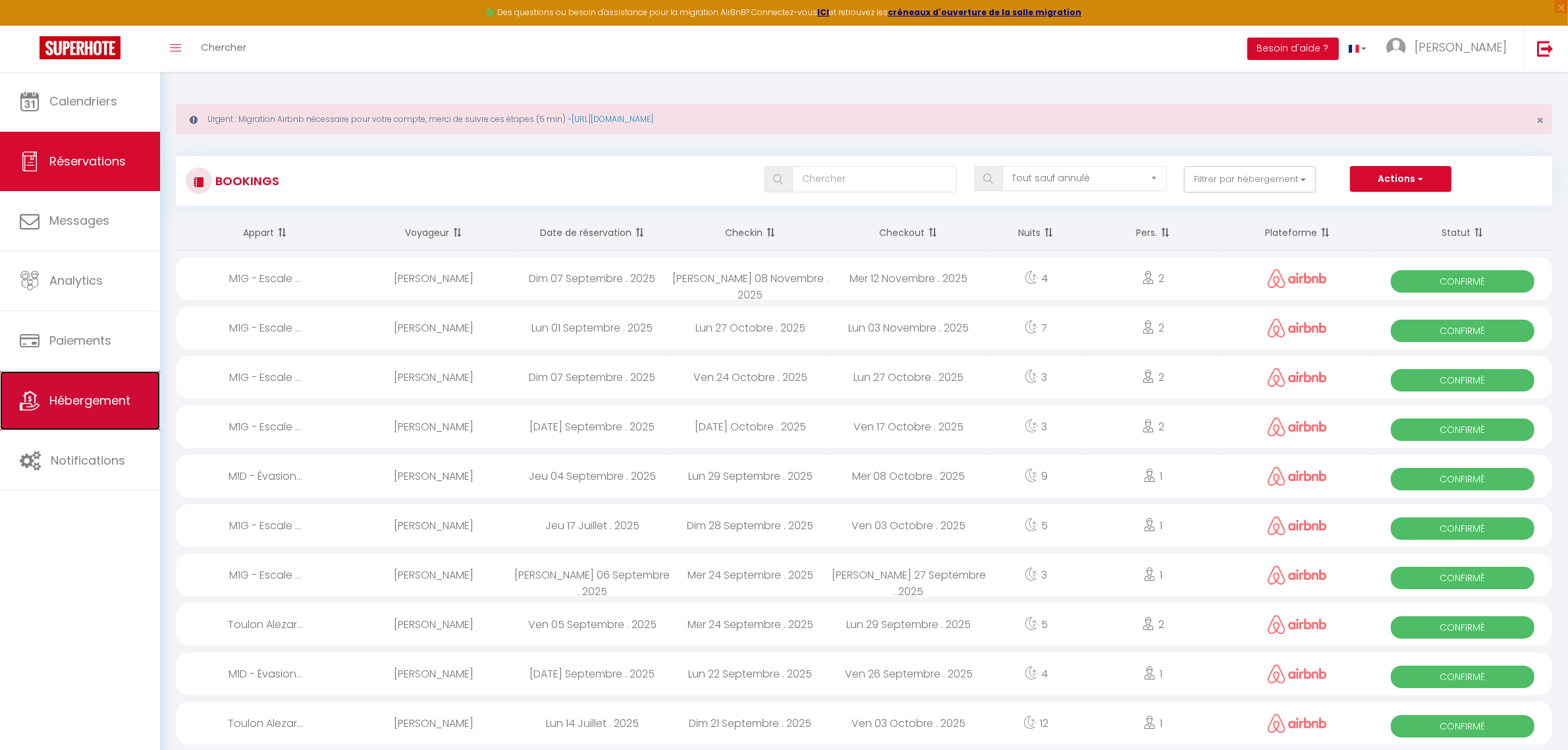
click at [83, 405] on span "Hébergement" at bounding box center [90, 401] width 81 height 17
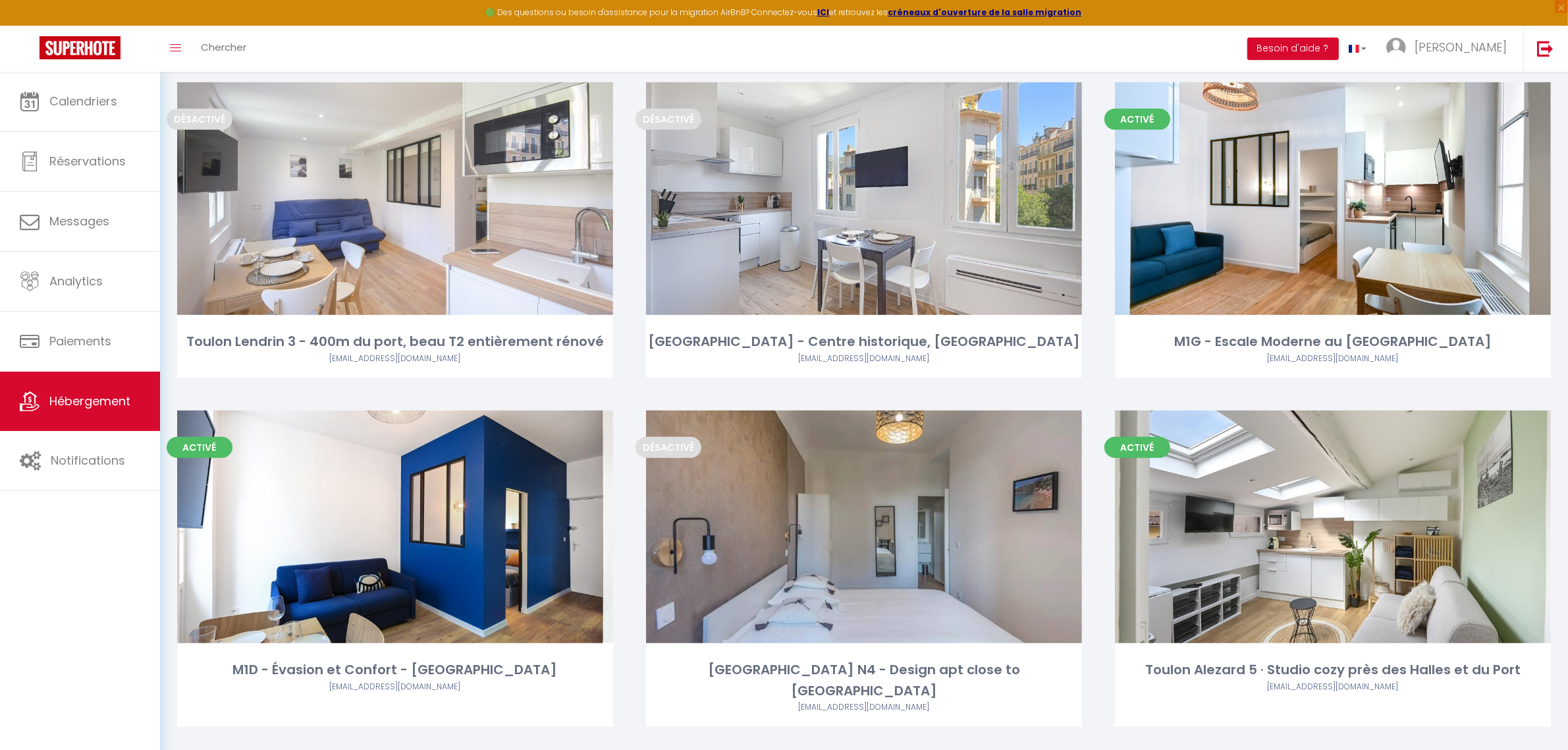
scroll to position [846, 0]
